Goal: Task Accomplishment & Management: Use online tool/utility

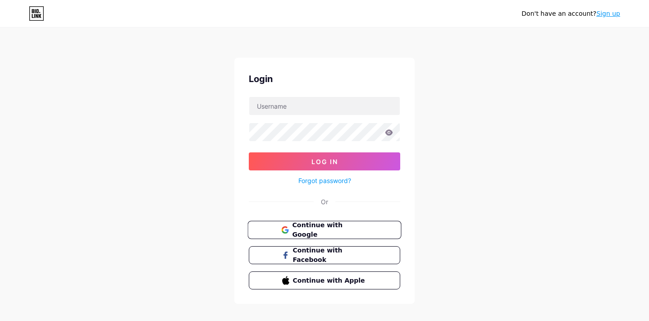
click at [287, 230] on icon at bounding box center [287, 232] width 4 height 4
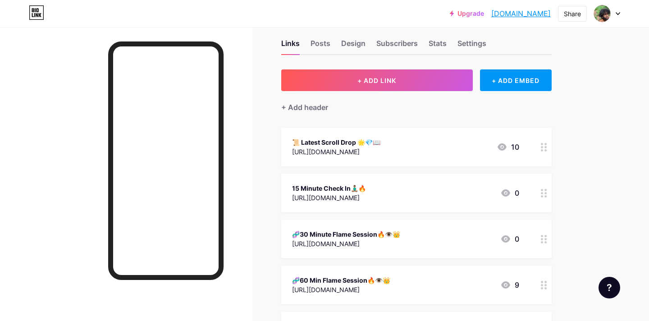
scroll to position [7, 0]
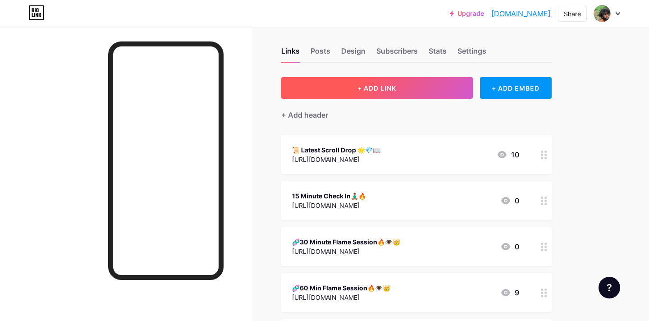
click at [425, 86] on button "+ ADD LINK" at bounding box center [377, 88] width 192 height 22
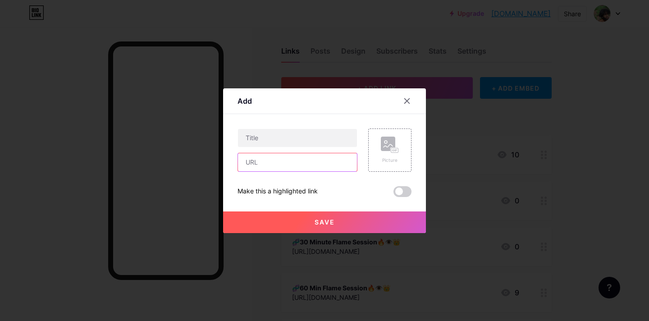
click at [307, 163] on input "text" at bounding box center [297, 162] width 119 height 18
paste input "https://ascensionmatrix.gumroad.com/l/stationsofidentitymap"
type input "https://ascensionmatrix.gumroad.com/l/stationsofidentitymap"
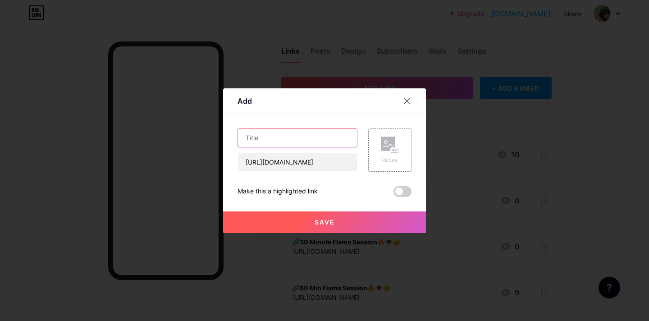
click at [280, 140] on input "text" at bounding box center [297, 138] width 119 height 18
type input "Stations Of Identity Map & Navigational Guide"
click at [402, 192] on span at bounding box center [403, 191] width 18 height 11
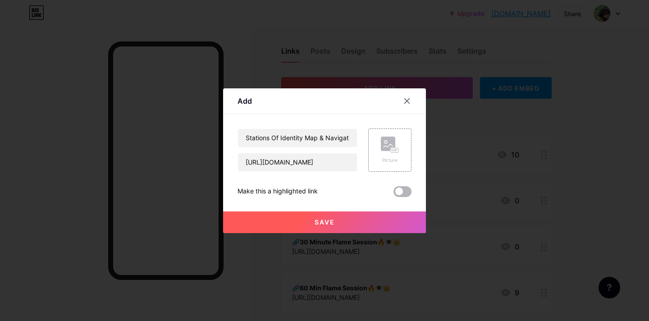
click at [394, 194] on input "checkbox" at bounding box center [394, 194] width 0 height 0
click at [384, 221] on button "Save" at bounding box center [324, 222] width 203 height 22
